Goal: Information Seeking & Learning: Learn about a topic

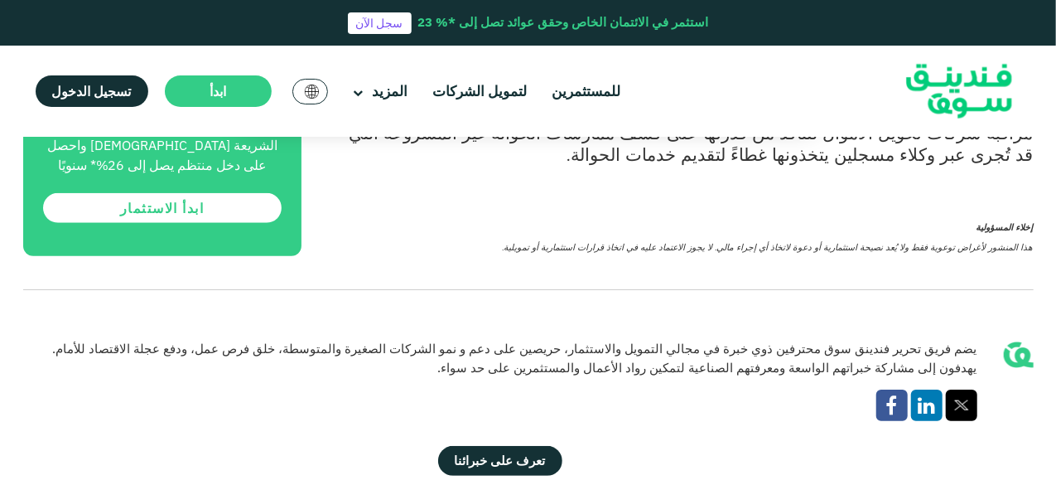
scroll to position [3893, 0]
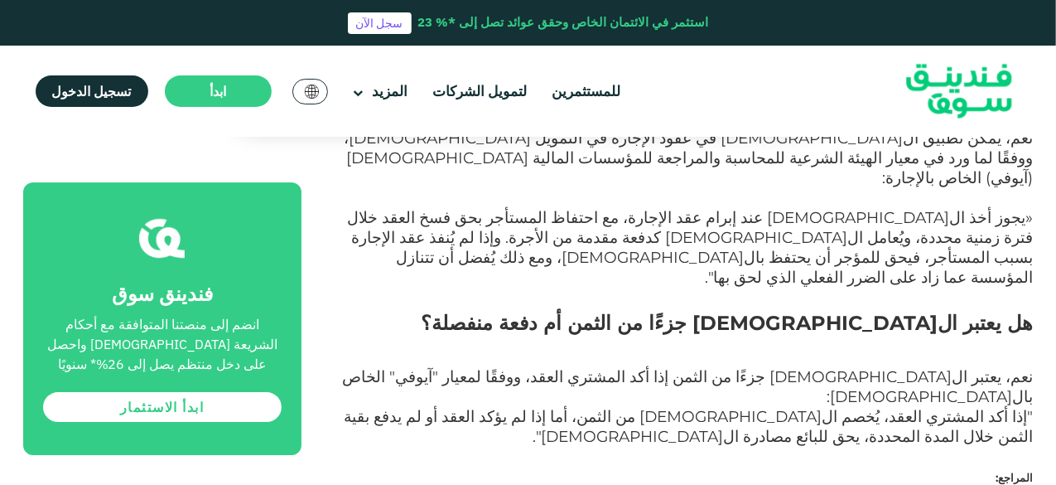
scroll to position [2733, 0]
